Goal: Find specific page/section: Find specific page/section

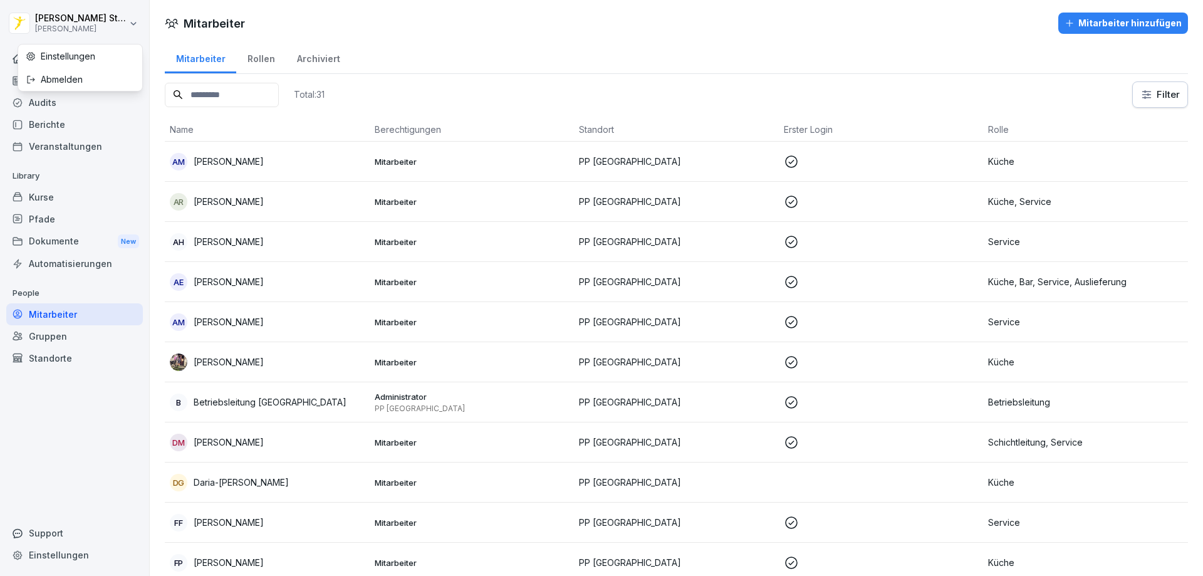
click at [66, 16] on html "[PERSON_NAME] [PERSON_NAME] Home News Audits Berichte Veranstaltungen Library K…" at bounding box center [601, 288] width 1203 height 576
click at [93, 424] on html "[PERSON_NAME] [PERSON_NAME] Home News Audits Berichte Veranstaltungen Library K…" at bounding box center [601, 288] width 1203 height 576
click at [46, 63] on div "Home" at bounding box center [74, 59] width 137 height 22
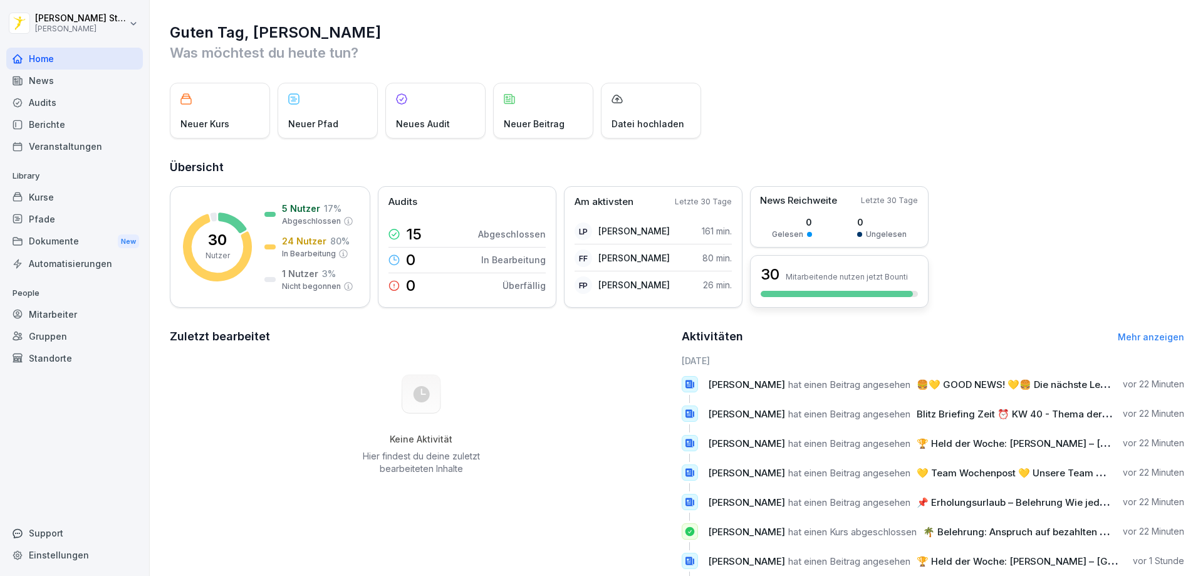
click at [805, 296] on div at bounding box center [836, 294] width 152 height 6
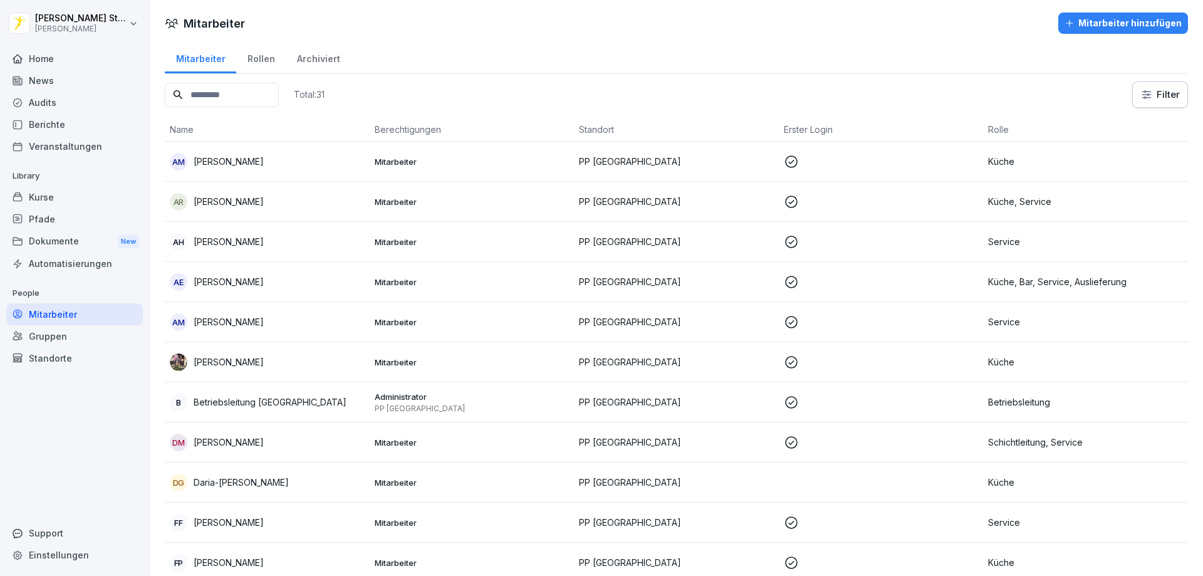
click at [49, 60] on div "Home" at bounding box center [74, 59] width 137 height 22
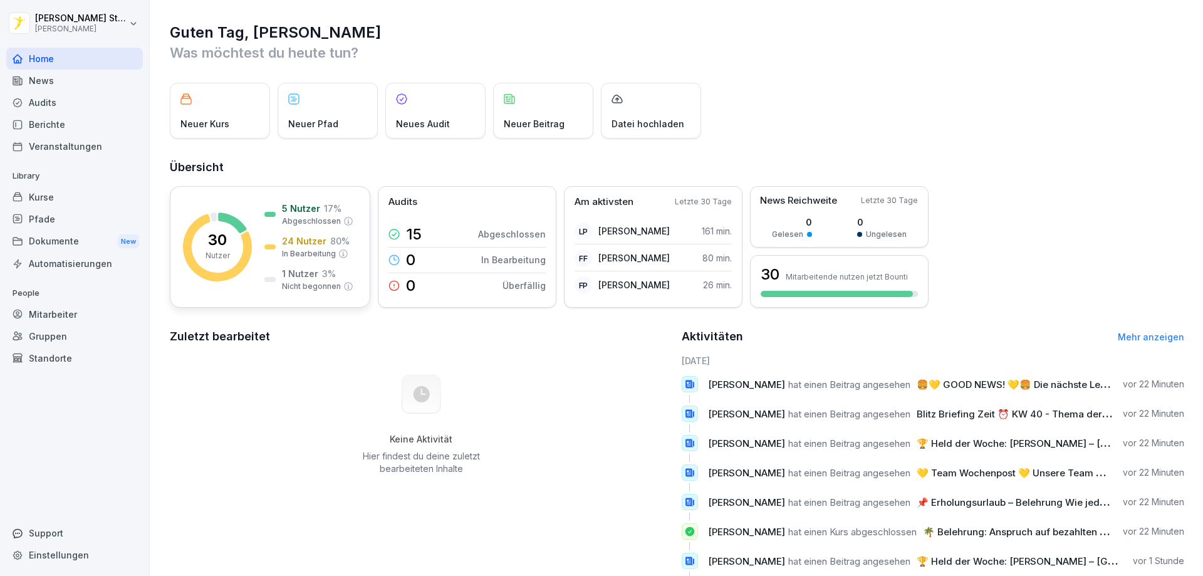
click at [293, 229] on div "5 Nutzer 17 % Abgeschlossen 24 Nutzer 80 % In Bearbeitung 1 Nutzer 3 % Nicht be…" at bounding box center [308, 247] width 89 height 90
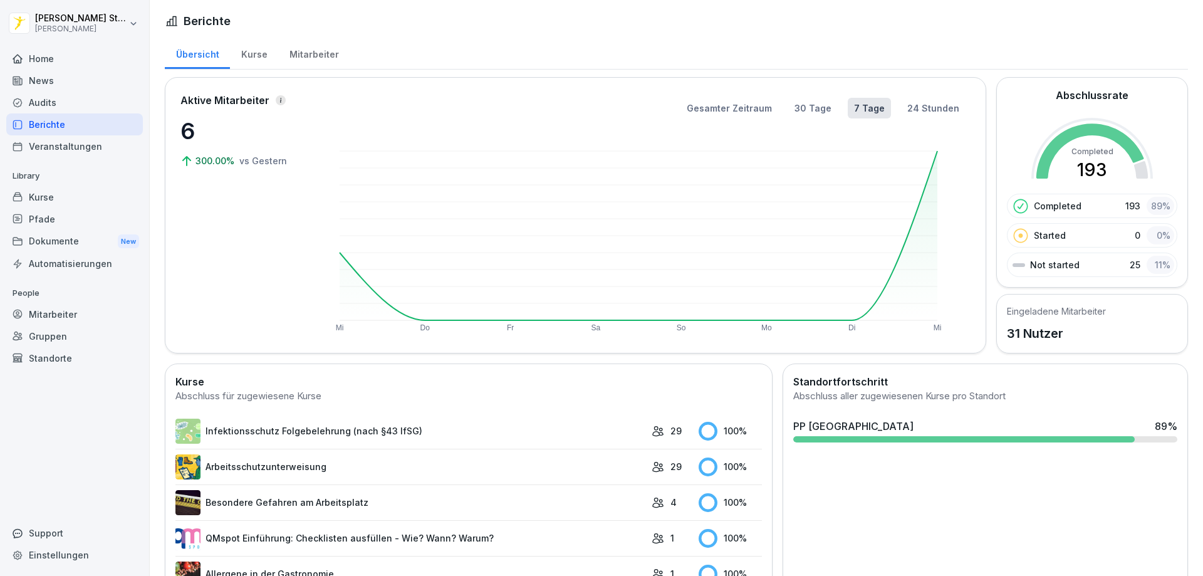
click at [887, 443] on div "PP [GEOGRAPHIC_DATA] 89 %" at bounding box center [985, 430] width 394 height 34
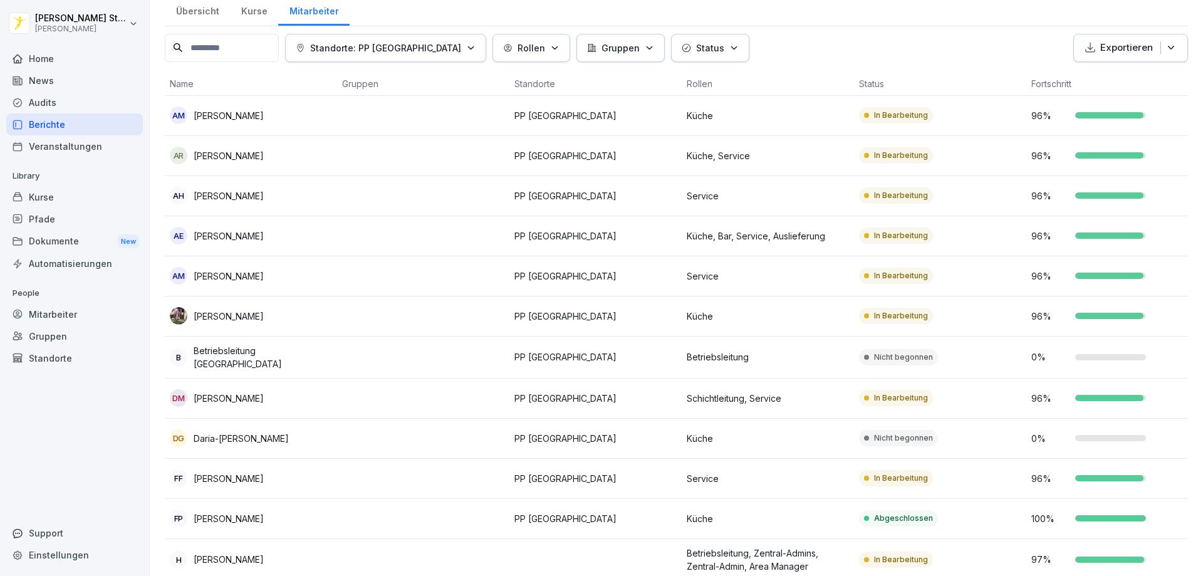
scroll to position [63, 0]
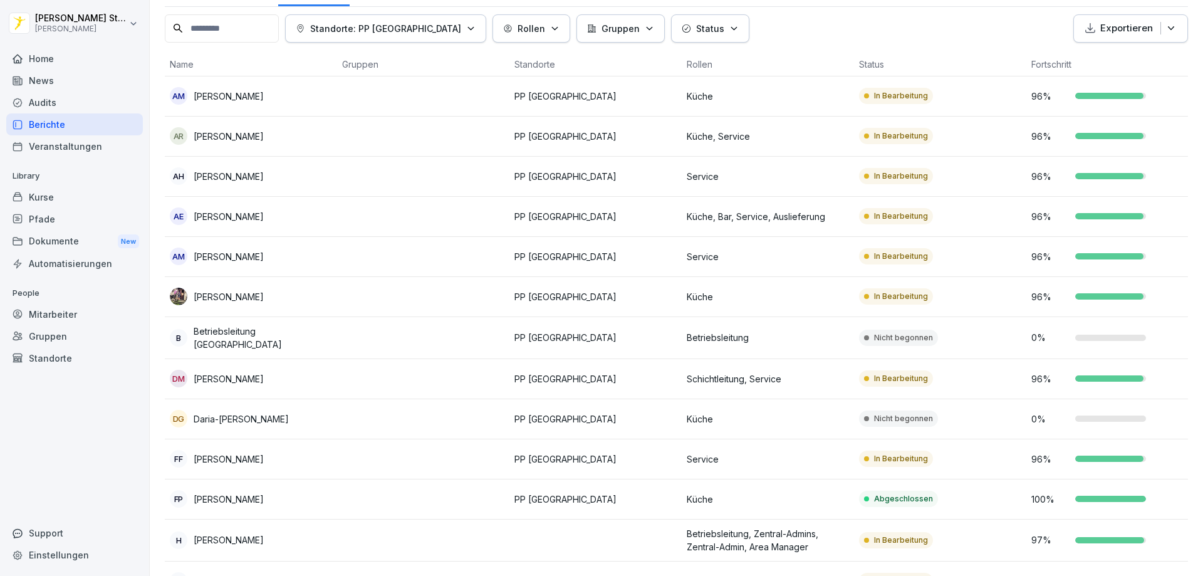
click at [1067, 417] on p "0 %" at bounding box center [1050, 418] width 38 height 13
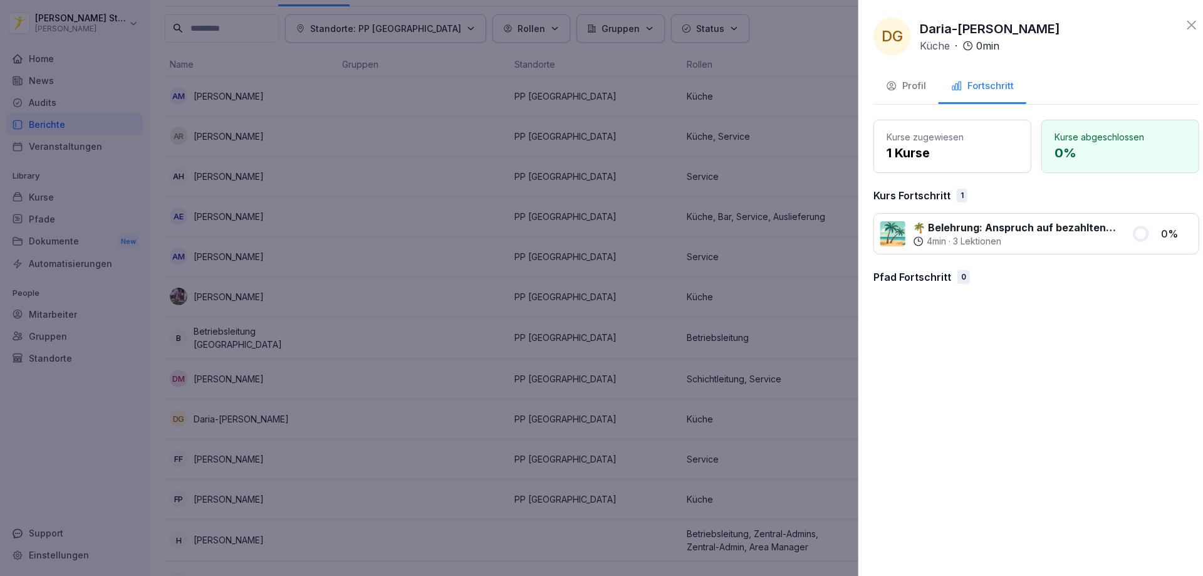
click at [758, 49] on div at bounding box center [601, 288] width 1203 height 576
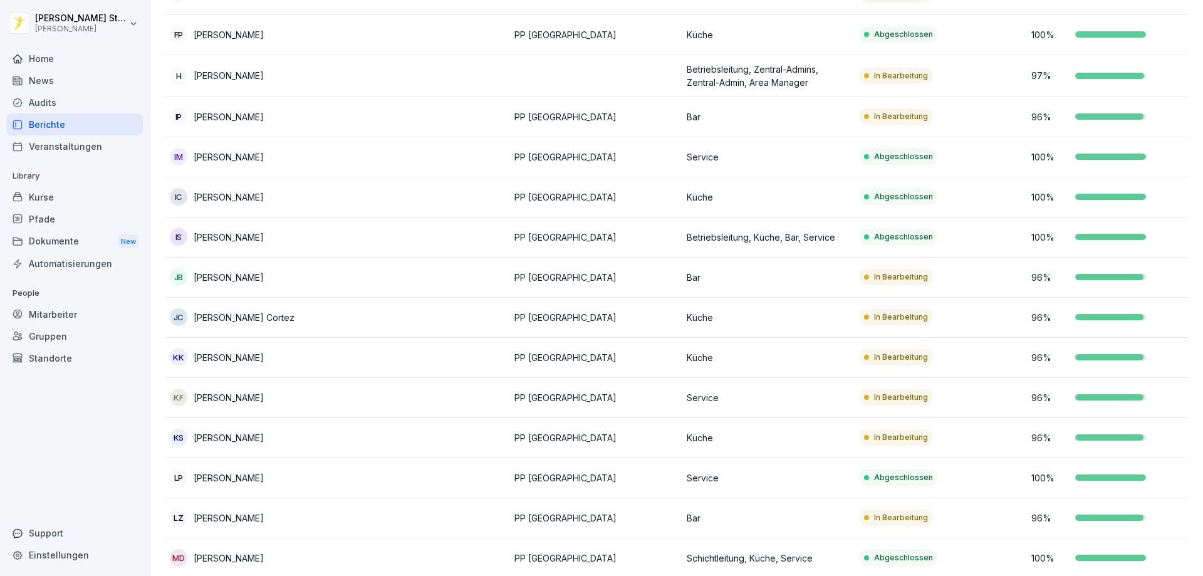
scroll to position [564, 0]
